Goal: Navigation & Orientation: Find specific page/section

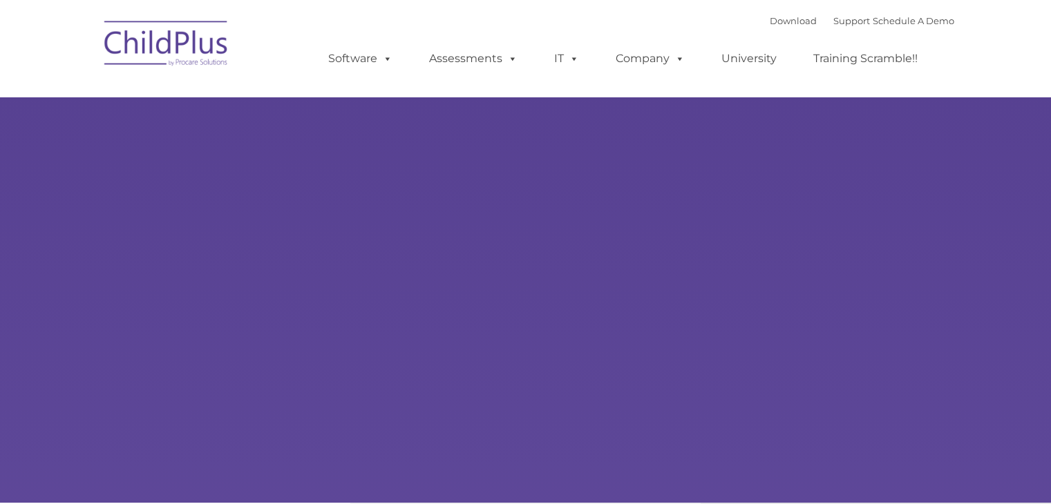
type input ""
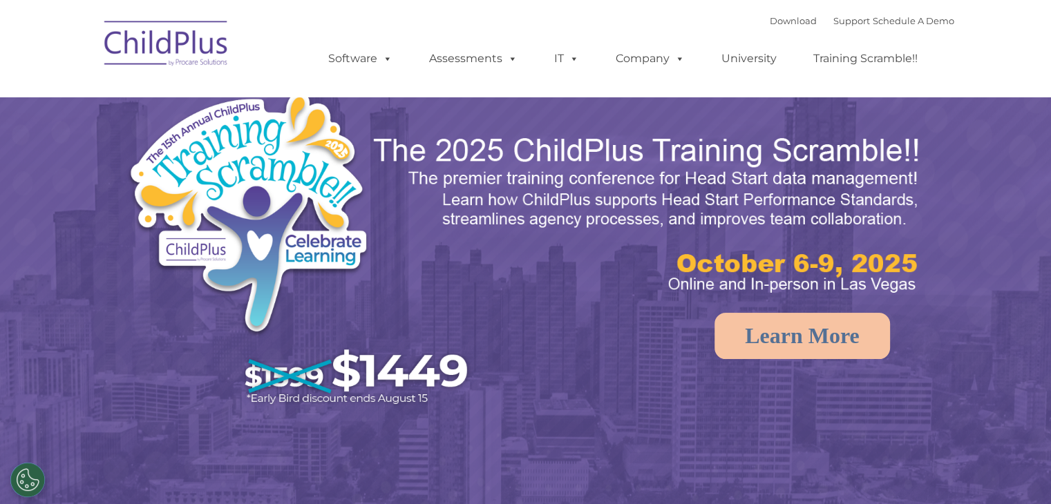
select select "MEDIUM"
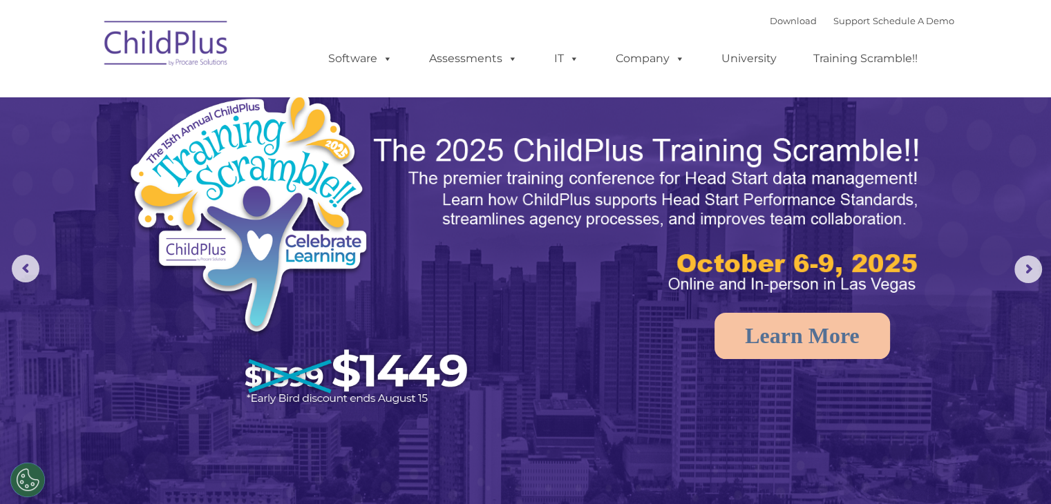
click at [547, 12] on div "Download Support | Schedule A Demo  MENU MENU Software ChildPlus: The original…" at bounding box center [628, 48] width 654 height 76
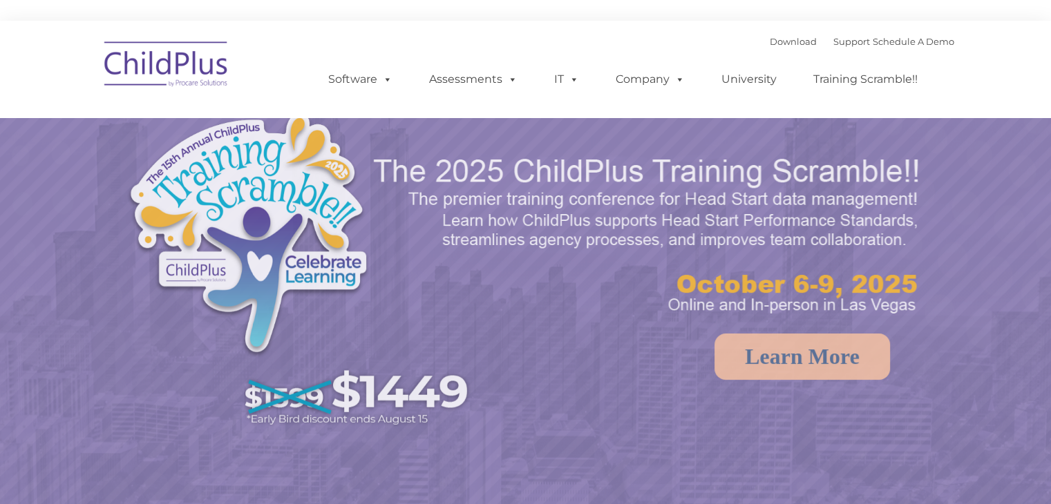
select select "MEDIUM"
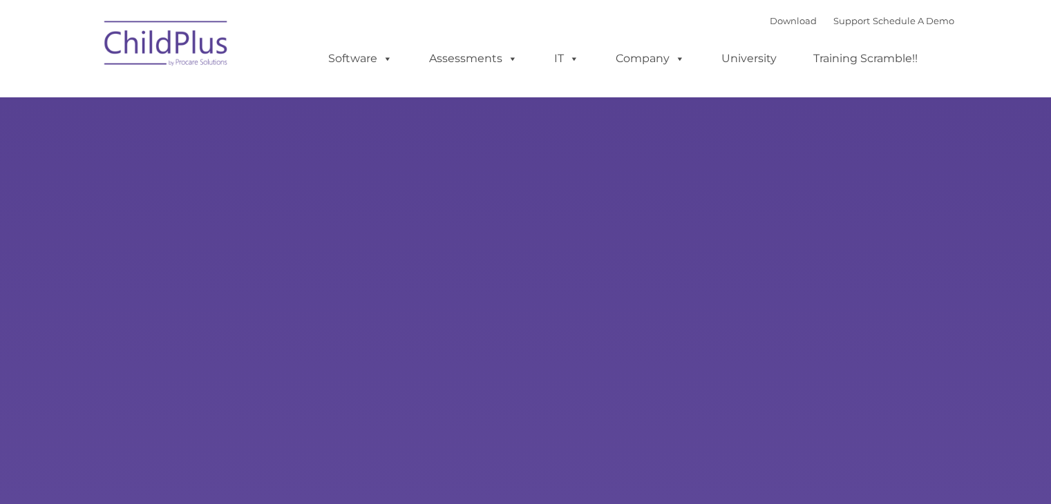
type input ""
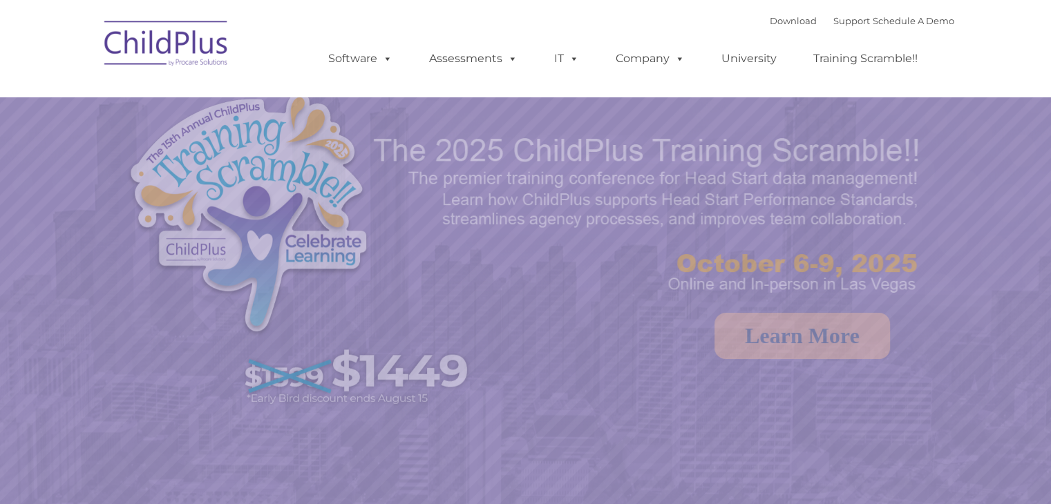
select select "MEDIUM"
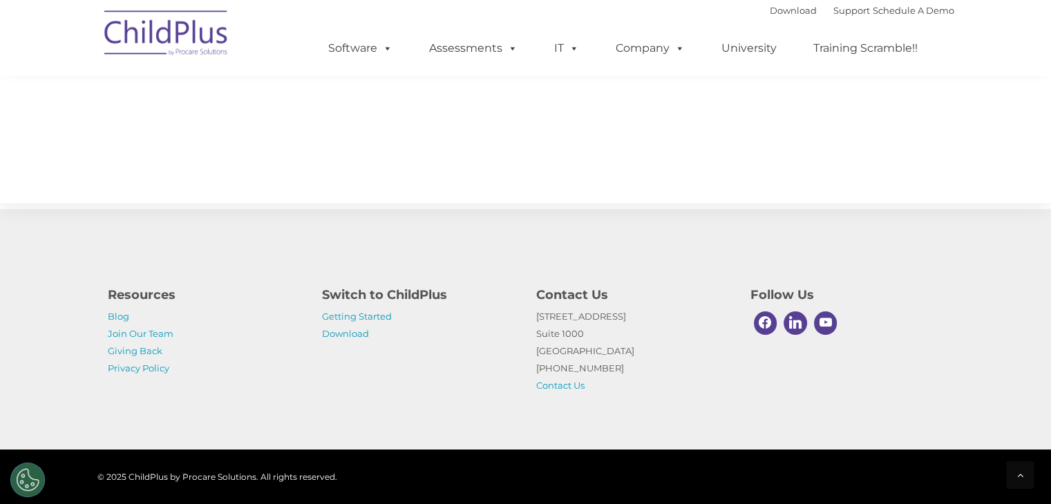
scroll to position [1538, 0]
